Goal: Task Accomplishment & Management: Manage account settings

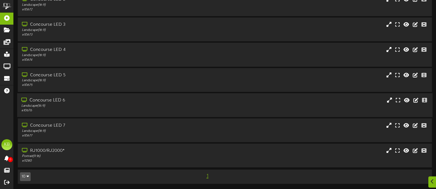
scroll to position [53, 0]
click at [67, 155] on div "Portrait ( 9:16 )" at bounding box center [103, 156] width 165 height 5
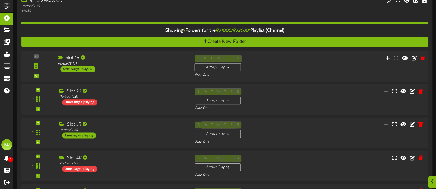
scroll to position [249, 0]
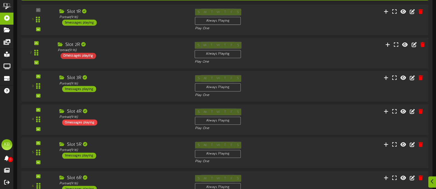
click at [90, 54] on div "0 messages playing" at bounding box center [78, 56] width 36 height 6
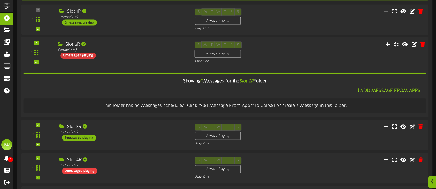
click at [90, 54] on div "0 messages playing" at bounding box center [78, 56] width 36 height 6
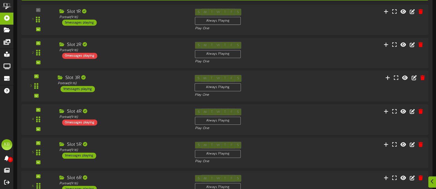
click at [82, 88] on div "1 messages playing" at bounding box center [77, 89] width 34 height 6
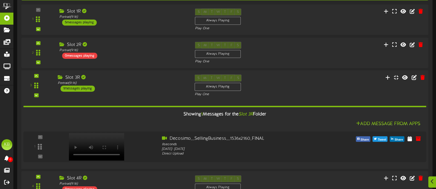
click at [82, 88] on div "1 messages playing" at bounding box center [77, 89] width 34 height 6
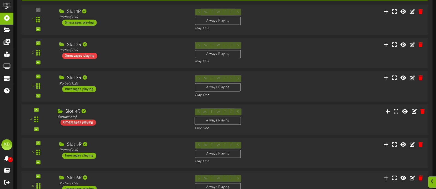
click at [87, 119] on div "0 messages playing" at bounding box center [78, 122] width 36 height 6
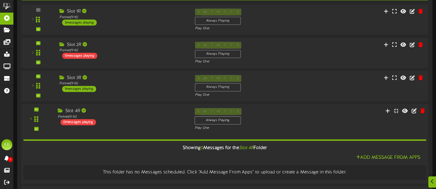
scroll to position [331, 0]
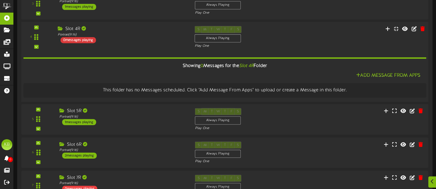
click at [83, 39] on div "0 messages playing" at bounding box center [78, 40] width 36 height 6
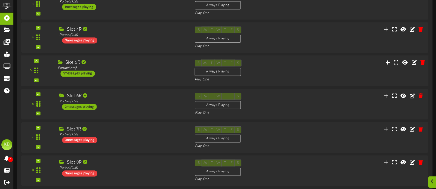
click at [85, 72] on div "1 messages playing" at bounding box center [77, 74] width 34 height 6
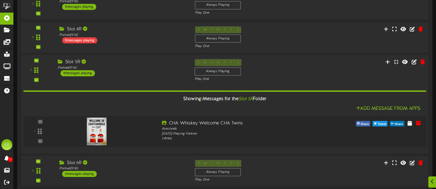
click at [86, 72] on div "1 messages playing" at bounding box center [77, 73] width 34 height 6
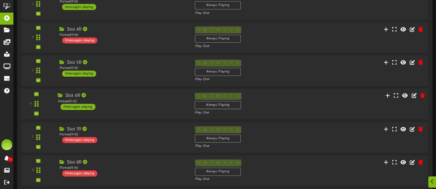
click at [84, 105] on div "2 messages playing" at bounding box center [77, 107] width 35 height 6
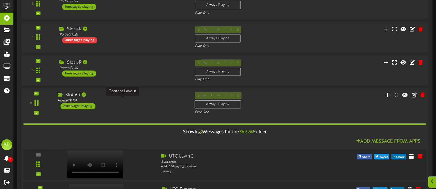
scroll to position [413, 0]
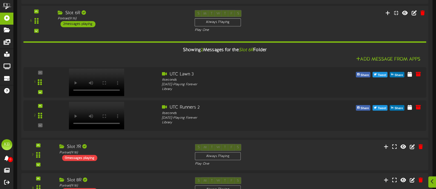
click at [85, 25] on div "2 messages playing" at bounding box center [77, 24] width 35 height 6
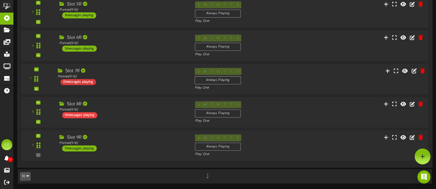
click at [85, 80] on div "0 messages playing" at bounding box center [78, 82] width 36 height 6
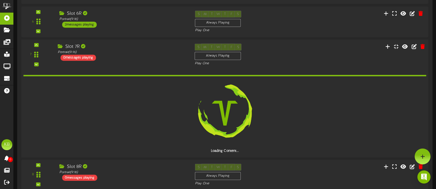
scroll to position [413, 0]
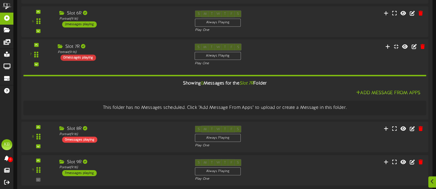
click at [87, 58] on div "0 messages playing" at bounding box center [78, 57] width 36 height 6
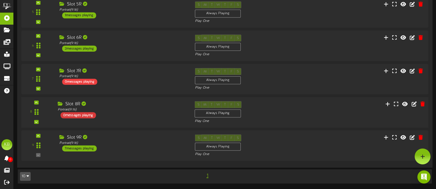
click at [87, 116] on div "0 messages playing" at bounding box center [78, 115] width 36 height 6
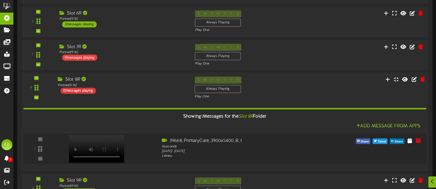
click at [88, 91] on div "0 messages playing" at bounding box center [78, 91] width 36 height 6
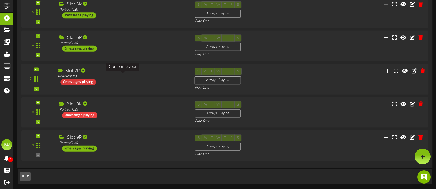
click at [90, 79] on div "0 messages playing" at bounding box center [78, 82] width 36 height 6
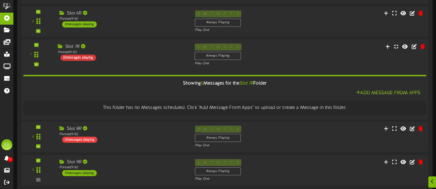
click at [81, 55] on div "0 messages playing" at bounding box center [78, 57] width 36 height 6
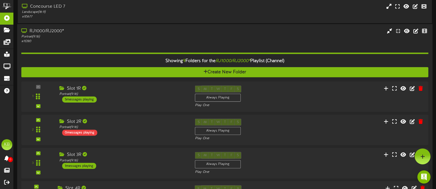
scroll to position [170, 0]
